Goal: Find specific page/section: Find specific page/section

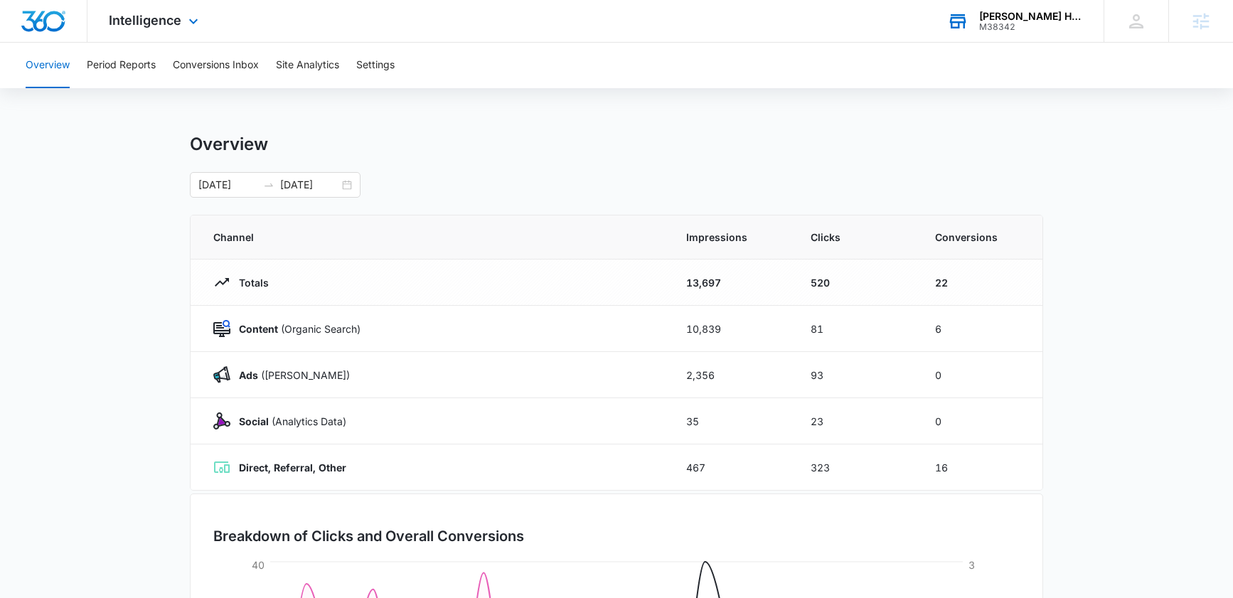
click at [997, 18] on div "[PERSON_NAME] Heating & Air Conditioning" at bounding box center [1031, 16] width 104 height 11
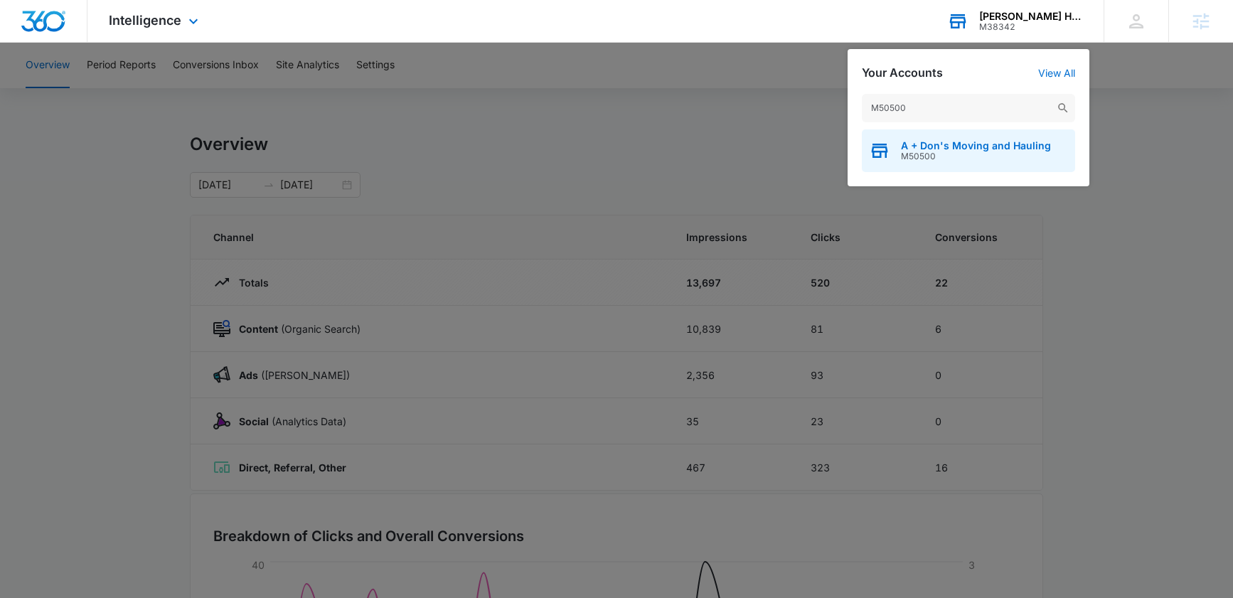
type input "M50500"
click at [930, 142] on span "A + Don's Moving and Hauling" at bounding box center [976, 145] width 150 height 11
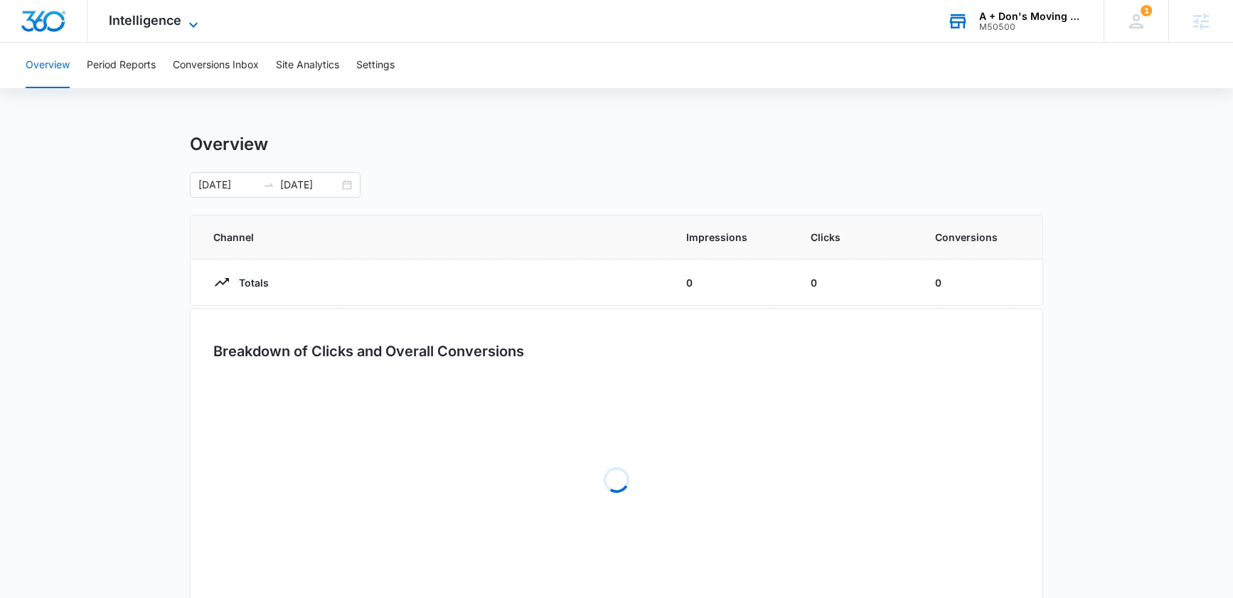
click at [147, 23] on span "Intelligence" at bounding box center [145, 20] width 73 height 15
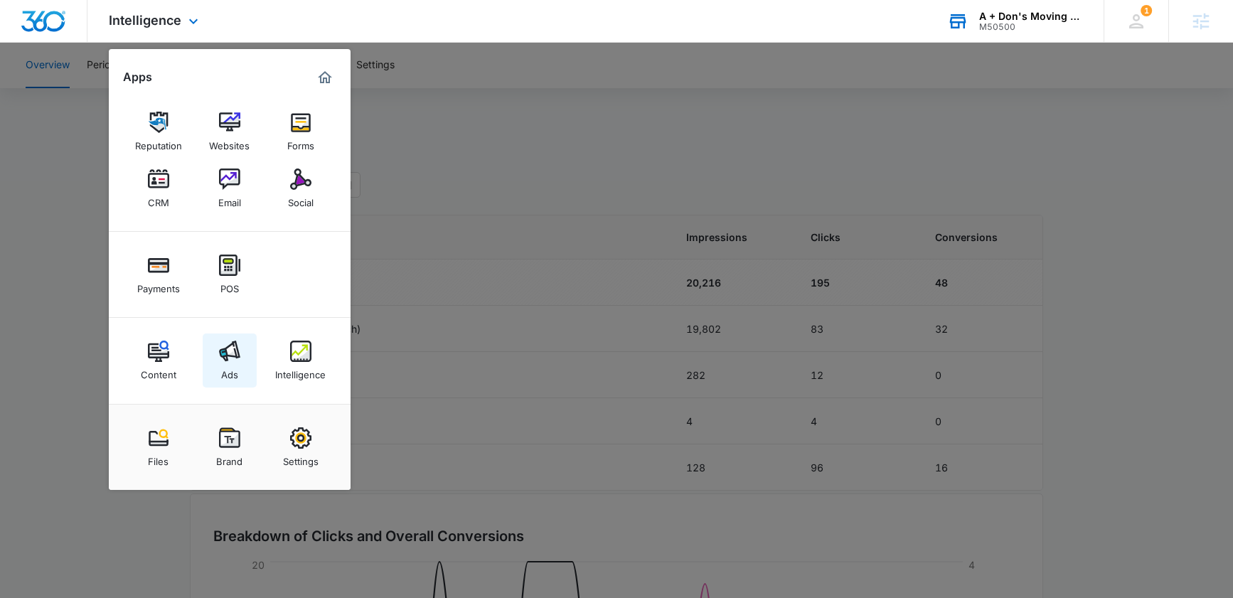
click at [221, 356] on img at bounding box center [229, 351] width 21 height 21
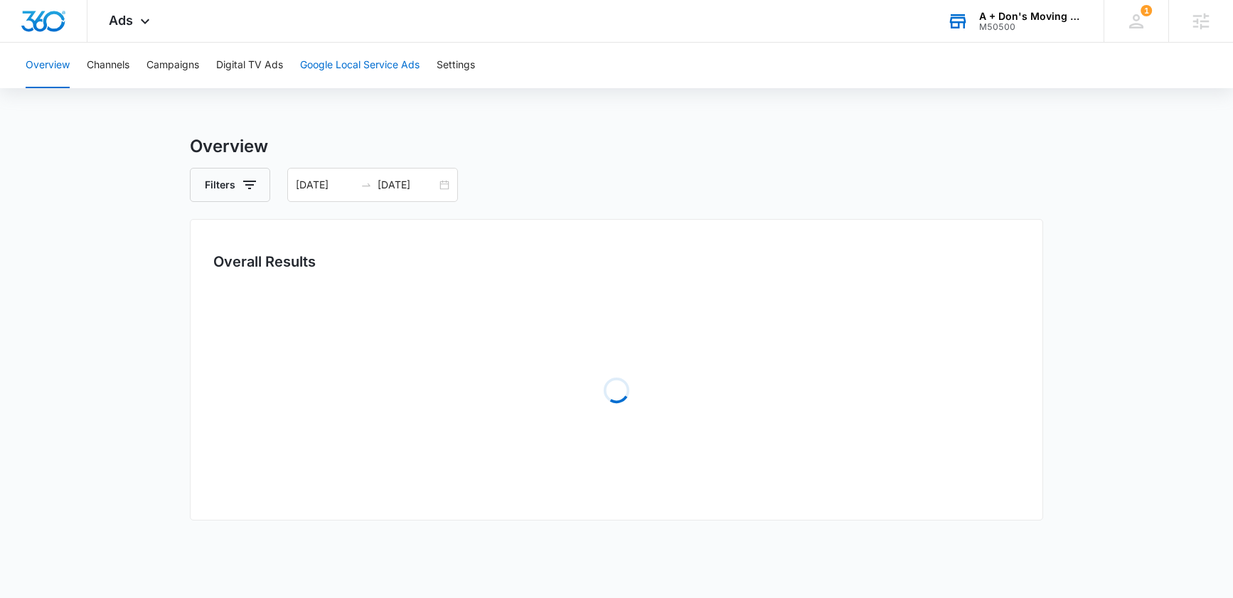
click at [366, 63] on button "Google Local Service Ads" at bounding box center [360, 66] width 120 height 46
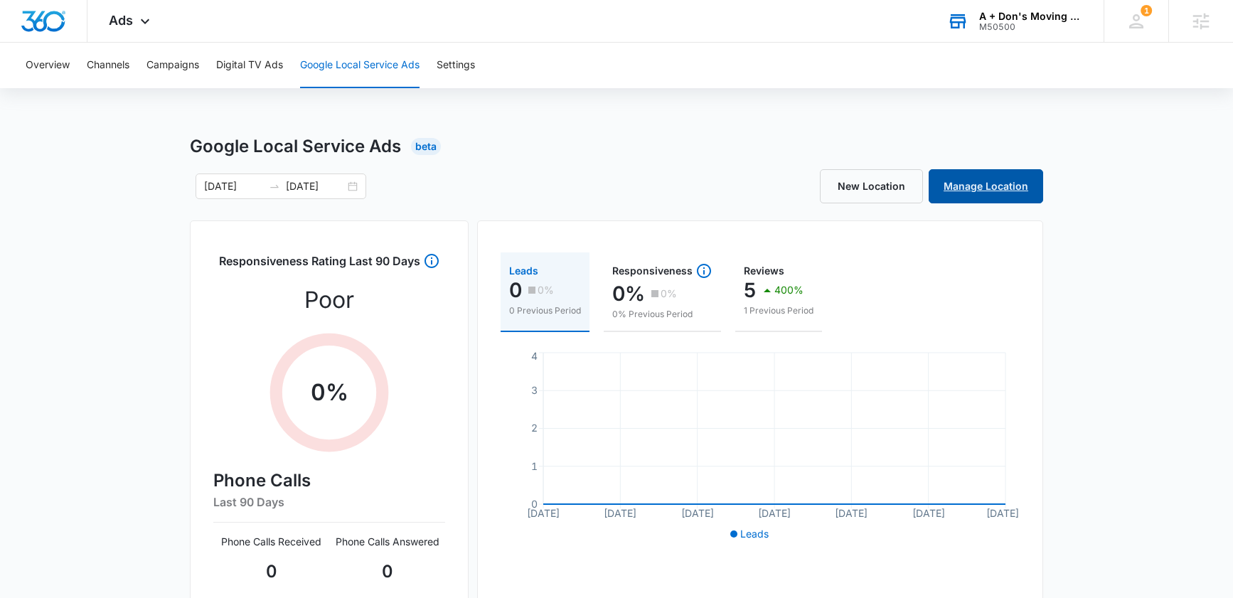
click at [982, 179] on link "Manage Location" at bounding box center [986, 186] width 115 height 34
click at [992, 199] on link "Manage Location" at bounding box center [986, 186] width 115 height 34
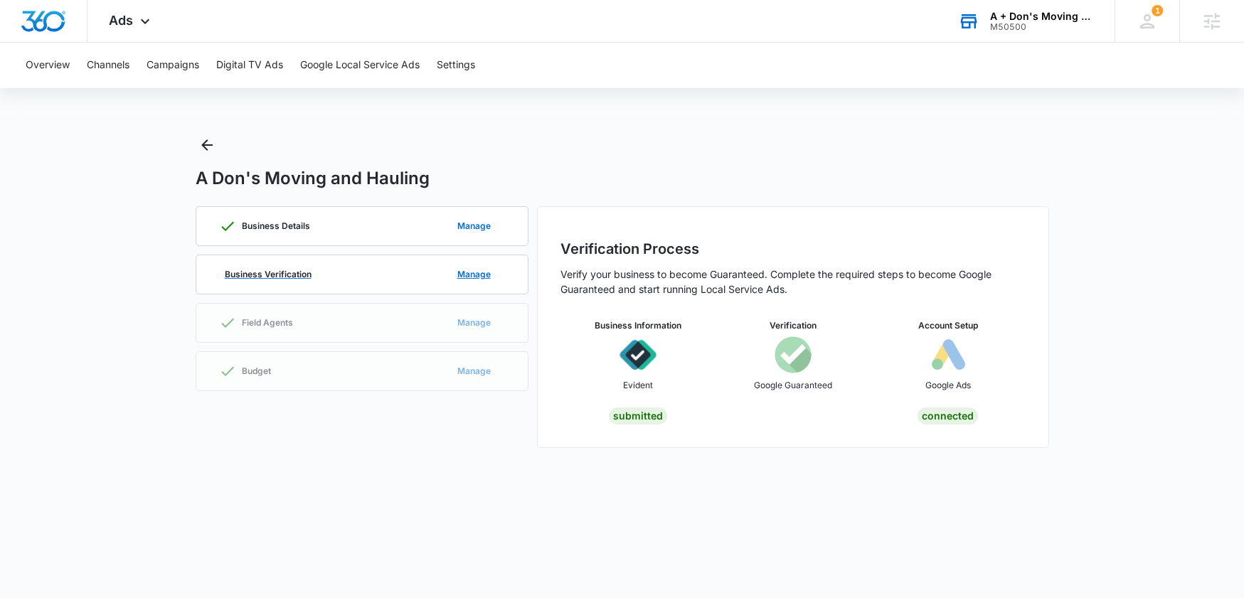
click at [296, 267] on div "Business Verification Manage" at bounding box center [362, 274] width 286 height 38
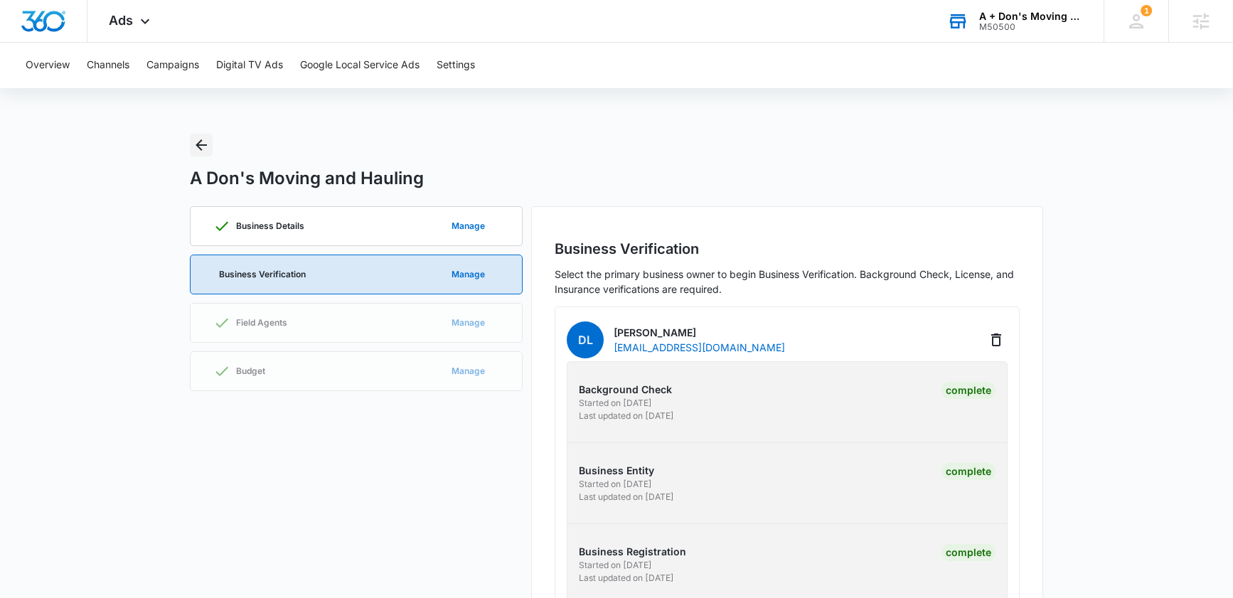
click at [206, 139] on icon "Back" at bounding box center [201, 145] width 17 height 17
